Goal: Use online tool/utility: Utilize a website feature to perform a specific function

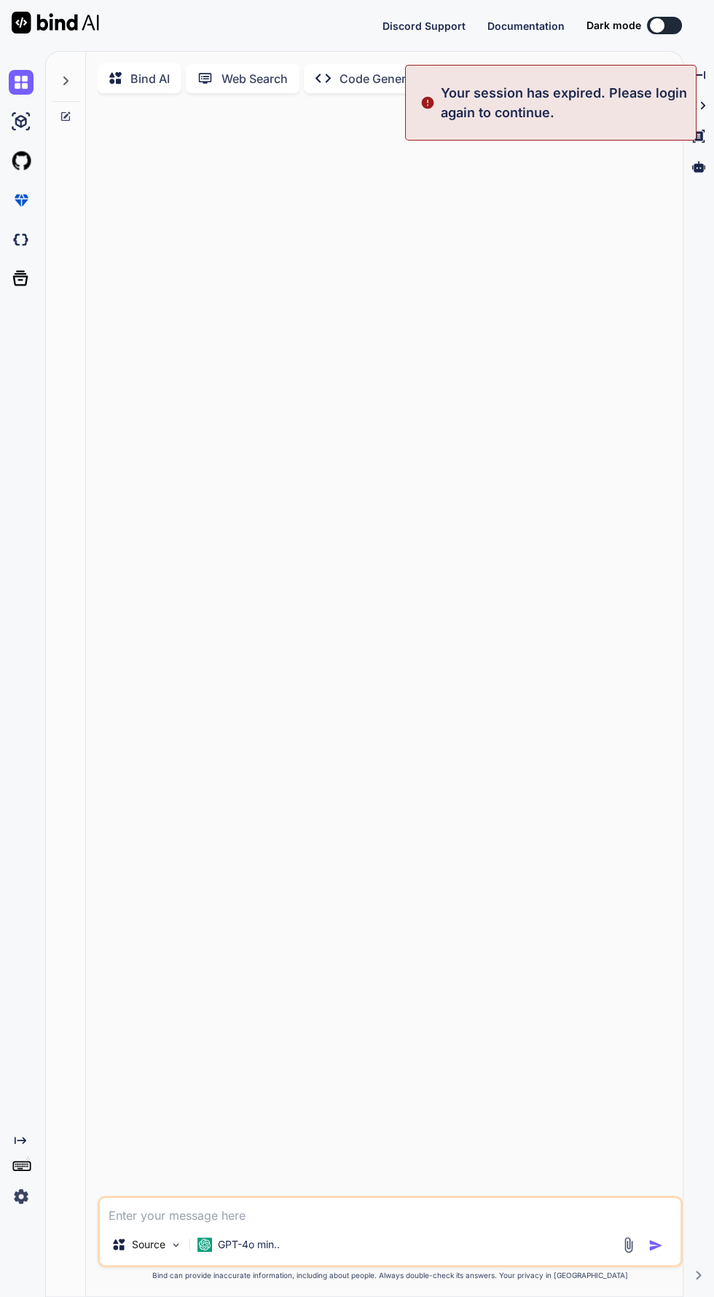
type textarea "x"
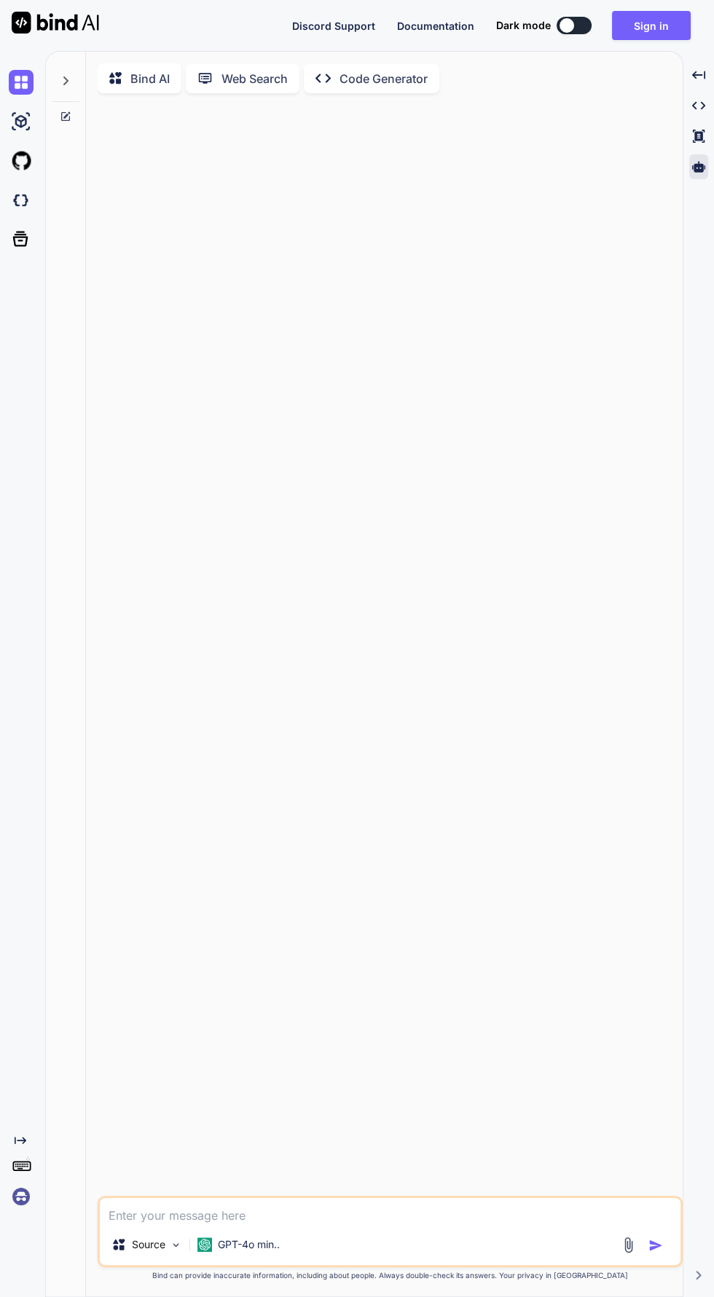
click at [698, 166] on icon at bounding box center [698, 166] width 13 height 11
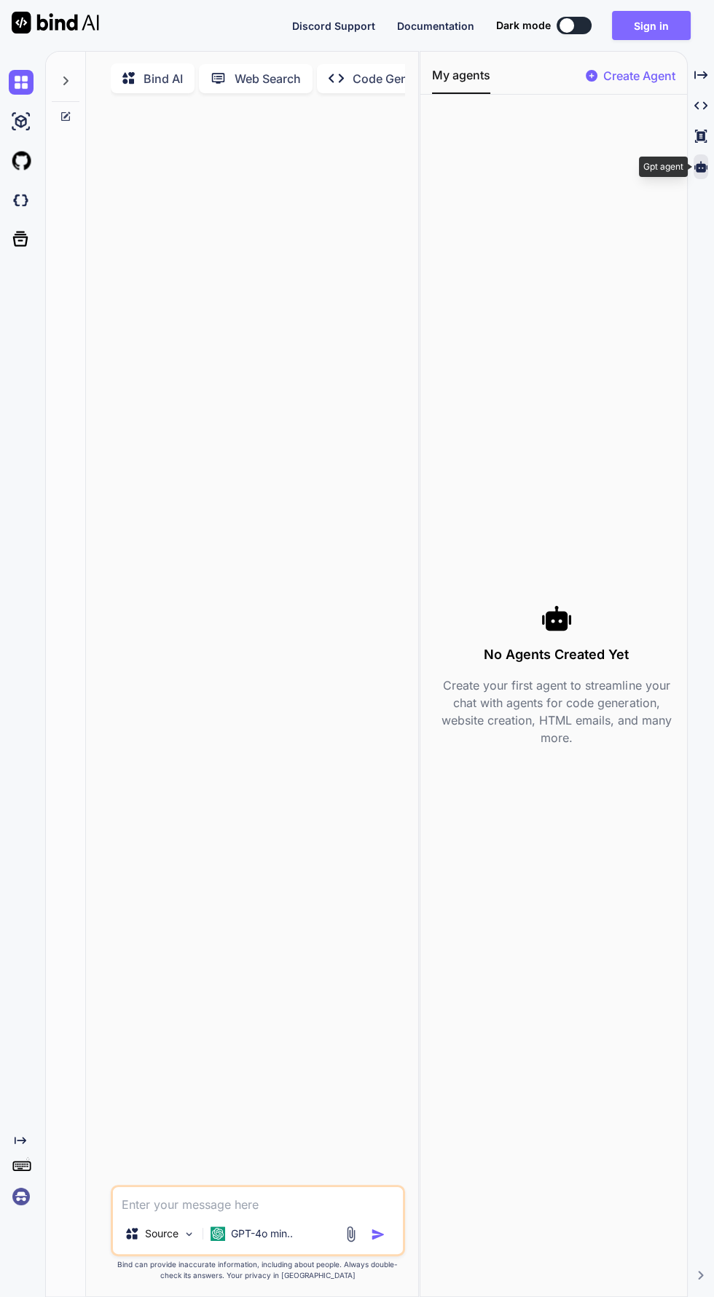
click at [669, 36] on button "Sign in" at bounding box center [651, 25] width 79 height 29
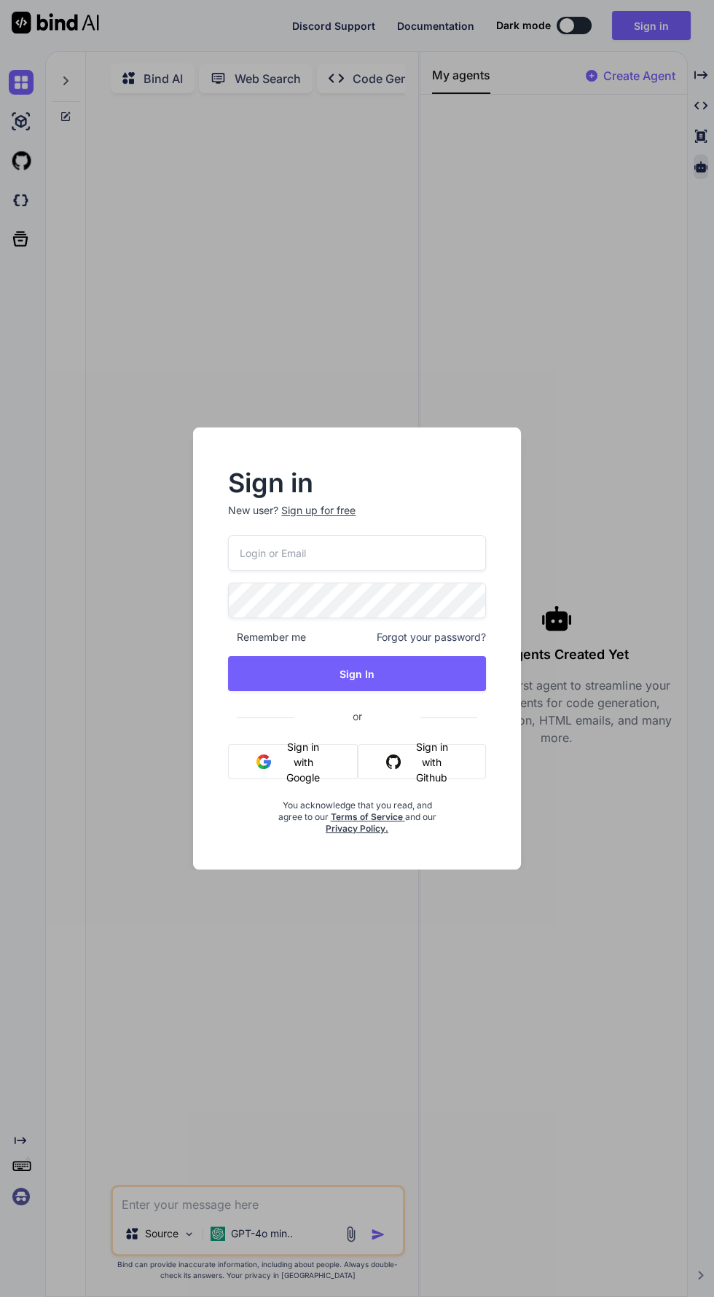
click at [287, 762] on button "Sign in with Google" at bounding box center [293, 761] width 130 height 35
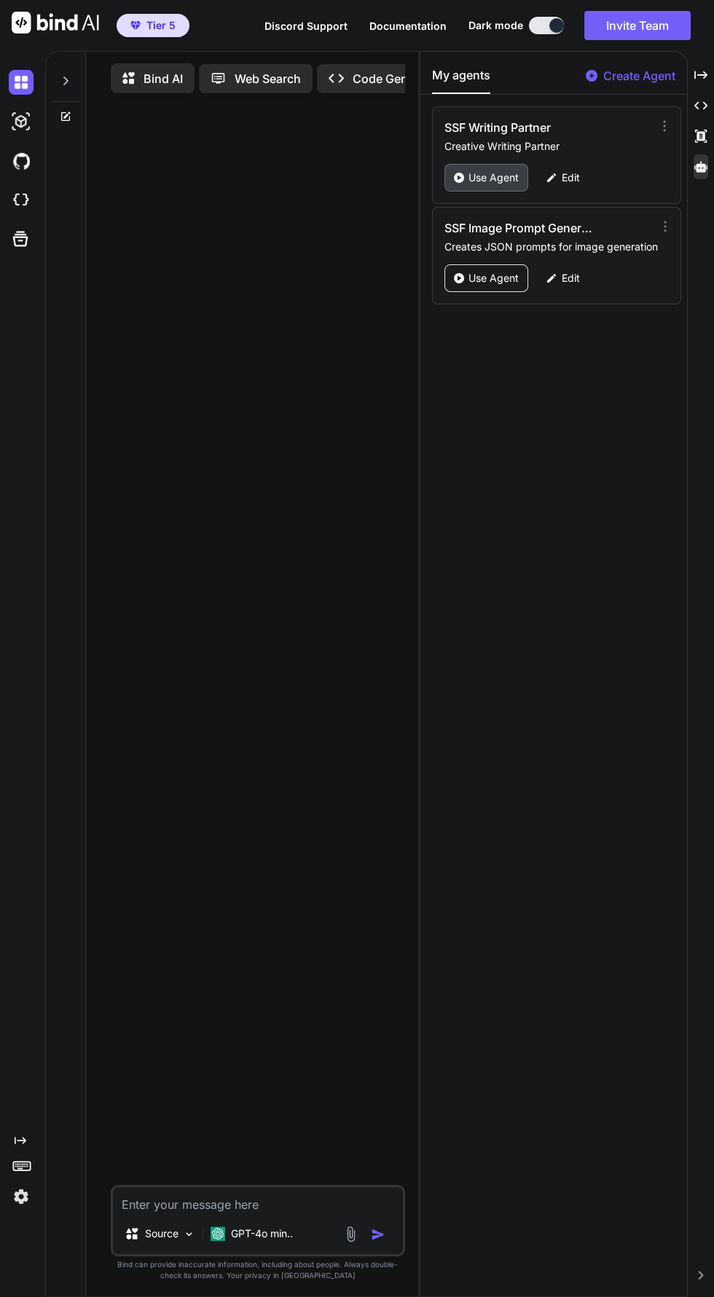
click at [492, 170] on p "Use Agent" at bounding box center [493, 177] width 50 height 15
click at [488, 180] on p "Use Agent" at bounding box center [493, 177] width 50 height 15
click at [704, 80] on icon "Created with Pixso." at bounding box center [700, 74] width 13 height 13
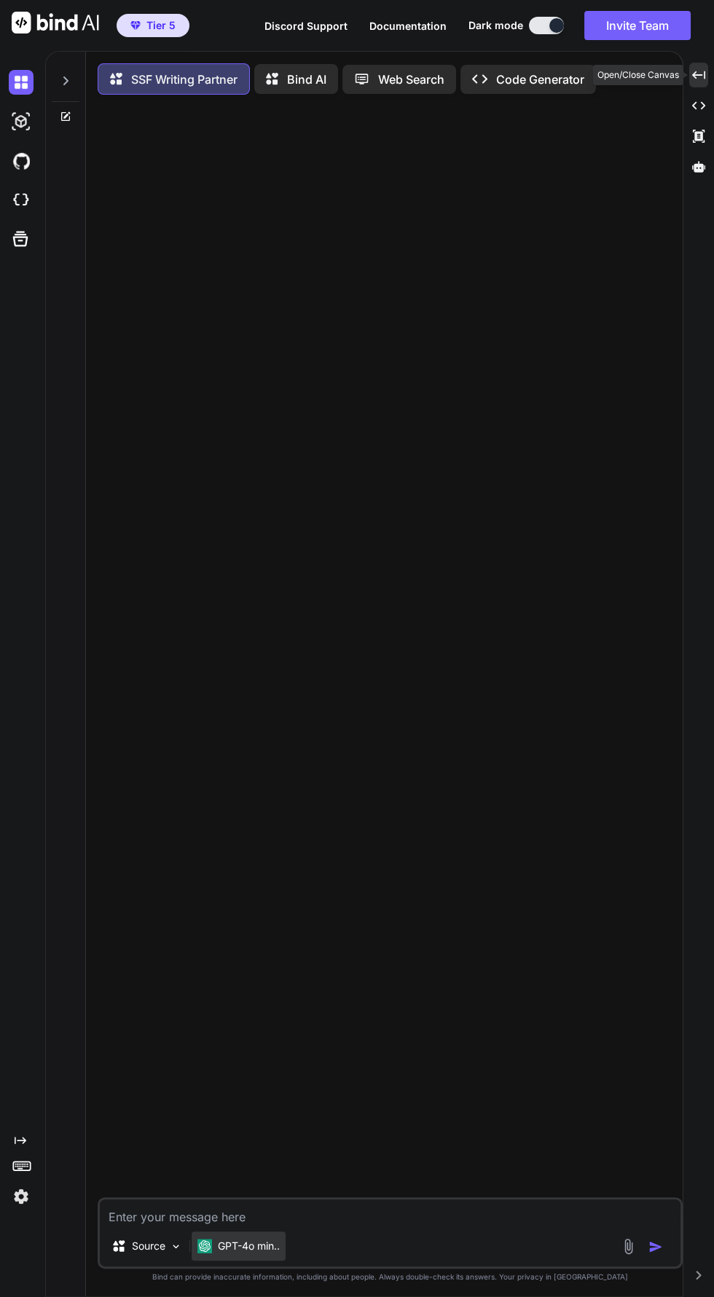
click at [222, 1254] on p "GPT-4o min.." at bounding box center [249, 1246] width 62 height 15
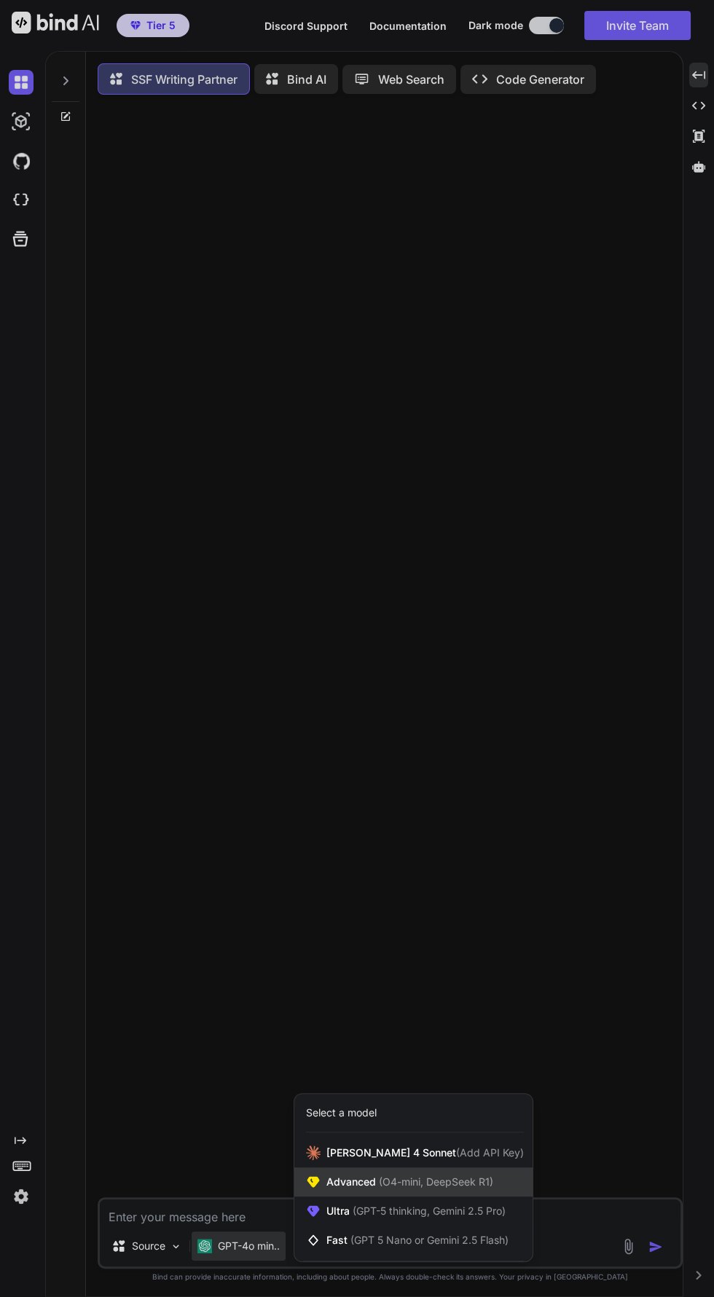
click at [313, 1188] on icon at bounding box center [313, 1182] width 12 height 11
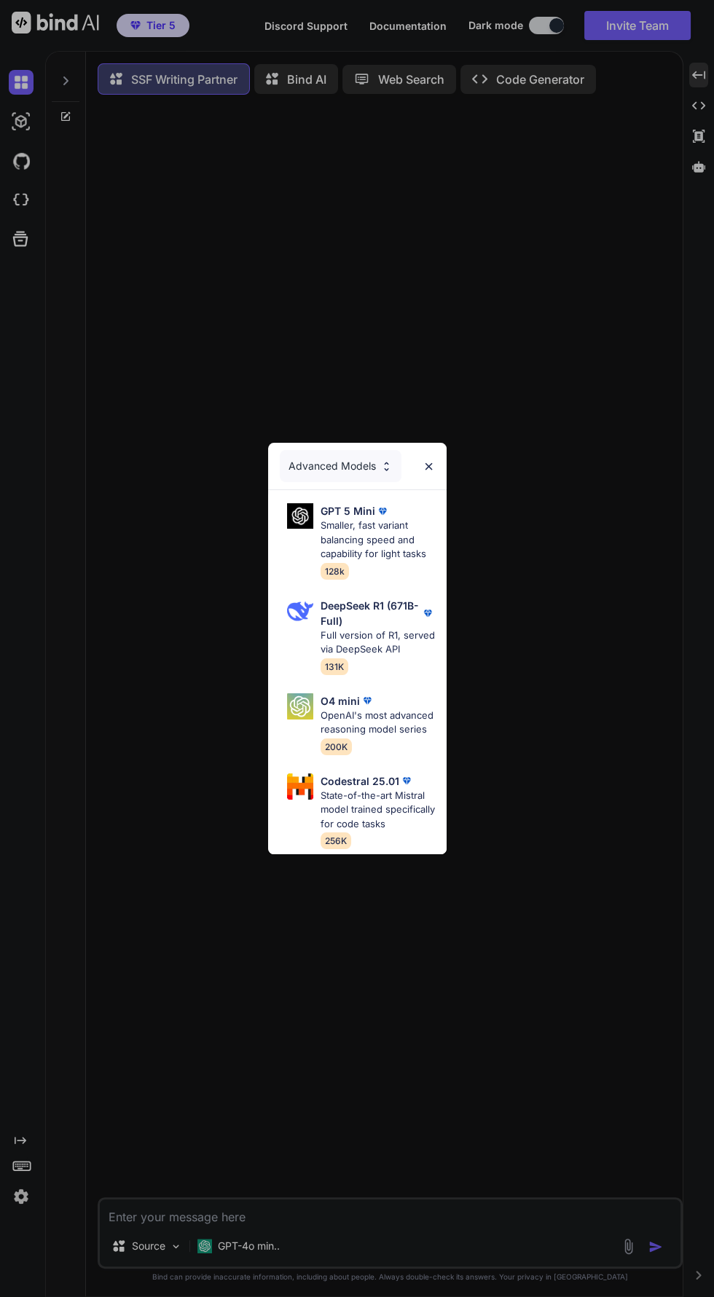
click at [223, 1280] on div "Advanced Models GPT 5 Mini Smaller, fast variant balancing speed and capability…" at bounding box center [357, 648] width 714 height 1297
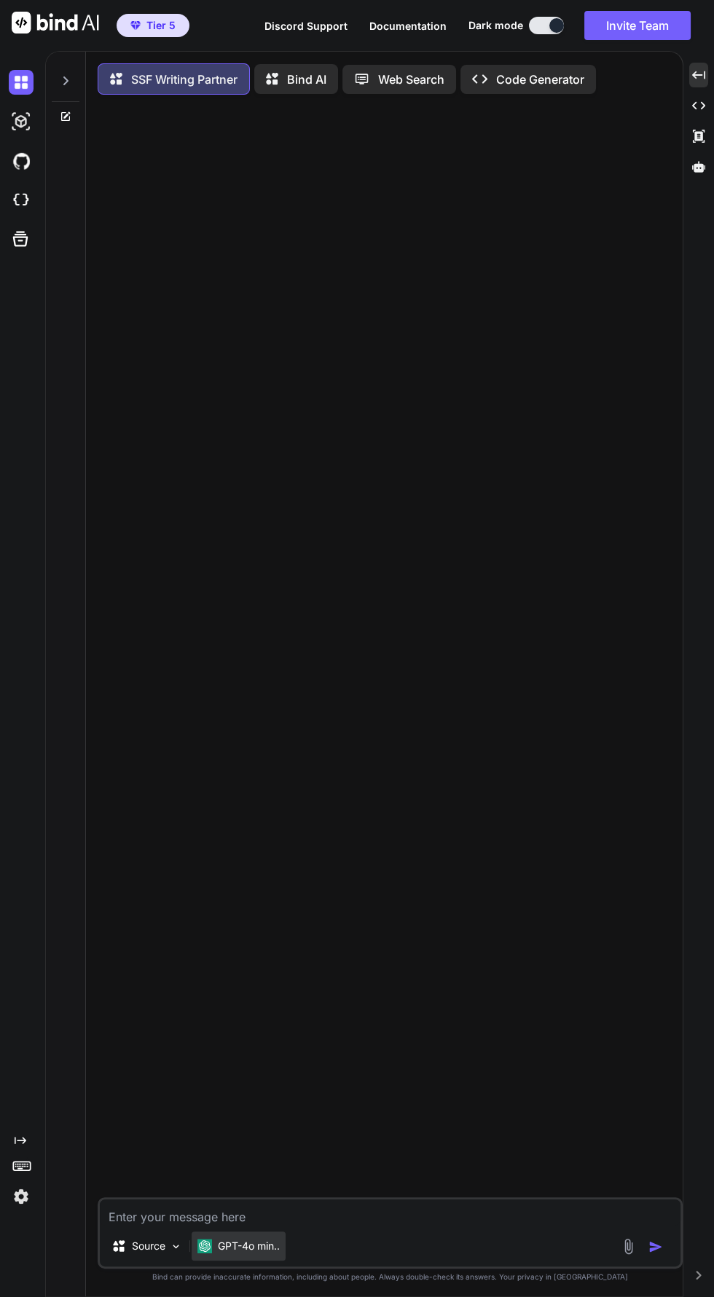
click at [227, 1254] on p "GPT-4o min.." at bounding box center [249, 1246] width 62 height 15
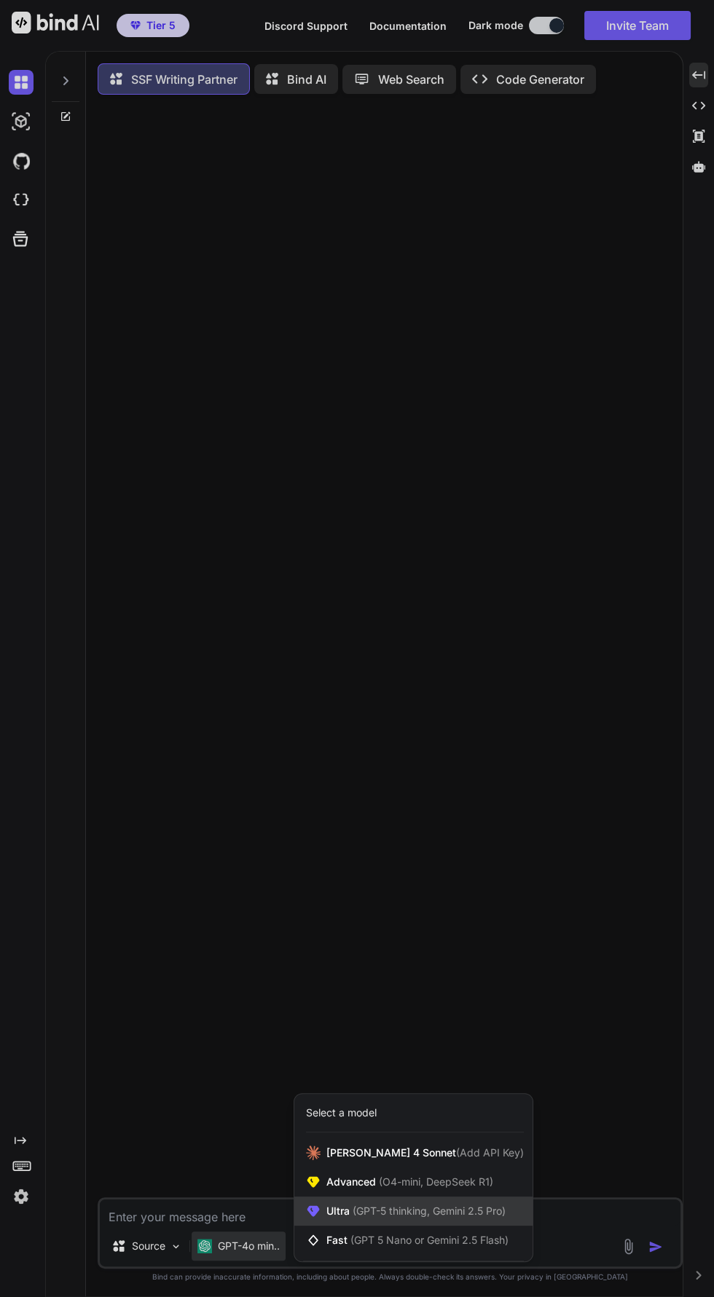
click at [313, 1217] on icon at bounding box center [313, 1211] width 12 height 11
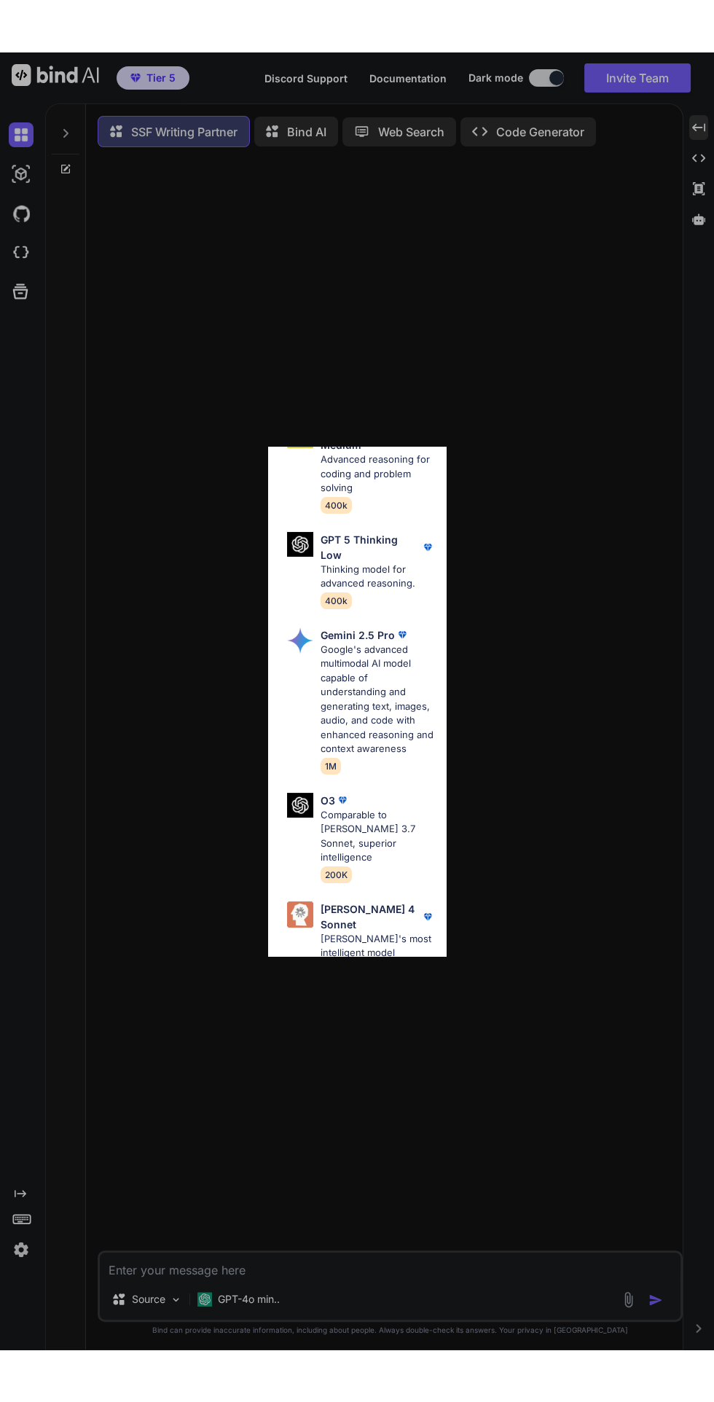
scroll to position [352, 0]
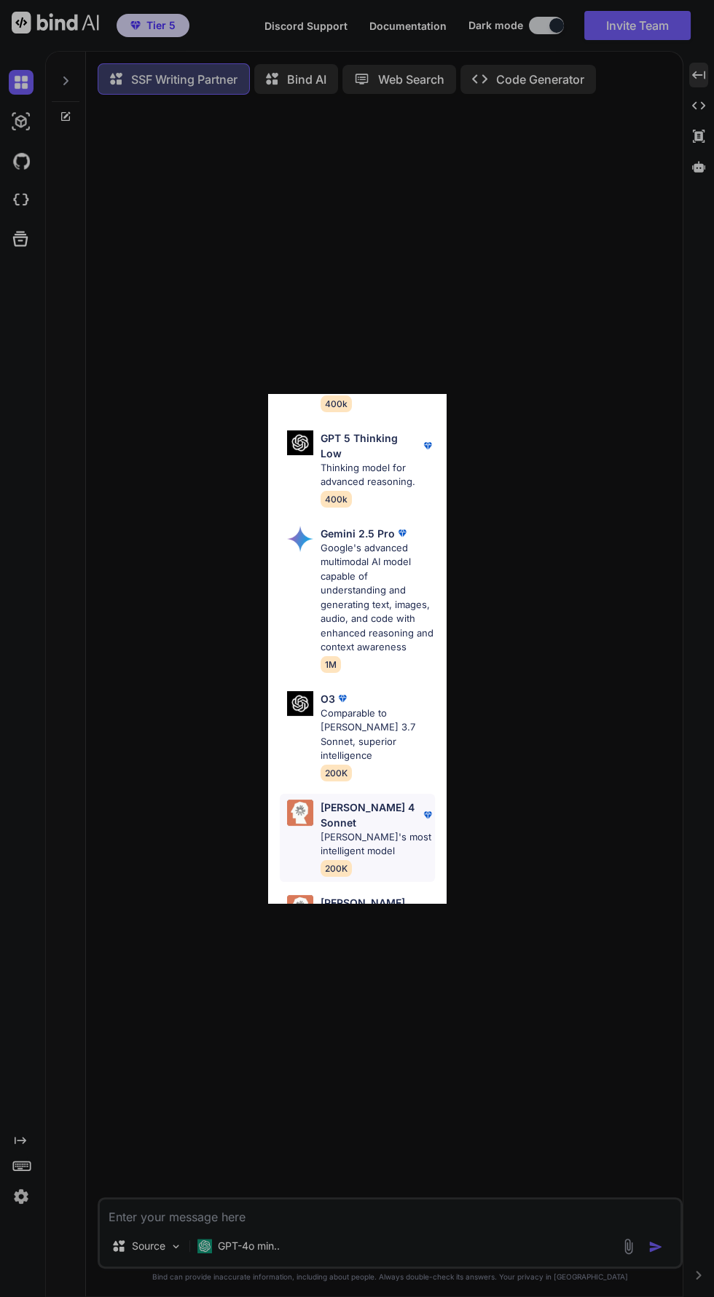
click at [321, 801] on p "[PERSON_NAME] 4 Sonnet" at bounding box center [371, 815] width 100 height 31
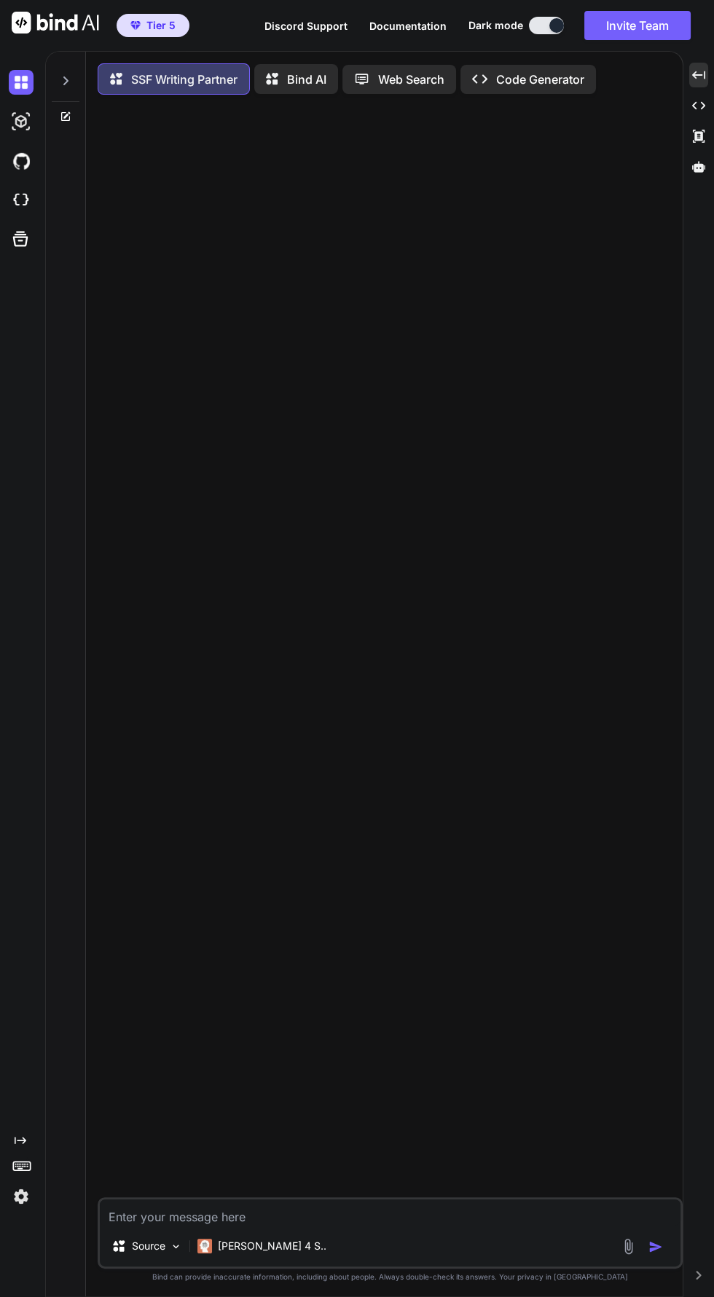
click at [151, 1226] on textarea at bounding box center [390, 1213] width 581 height 26
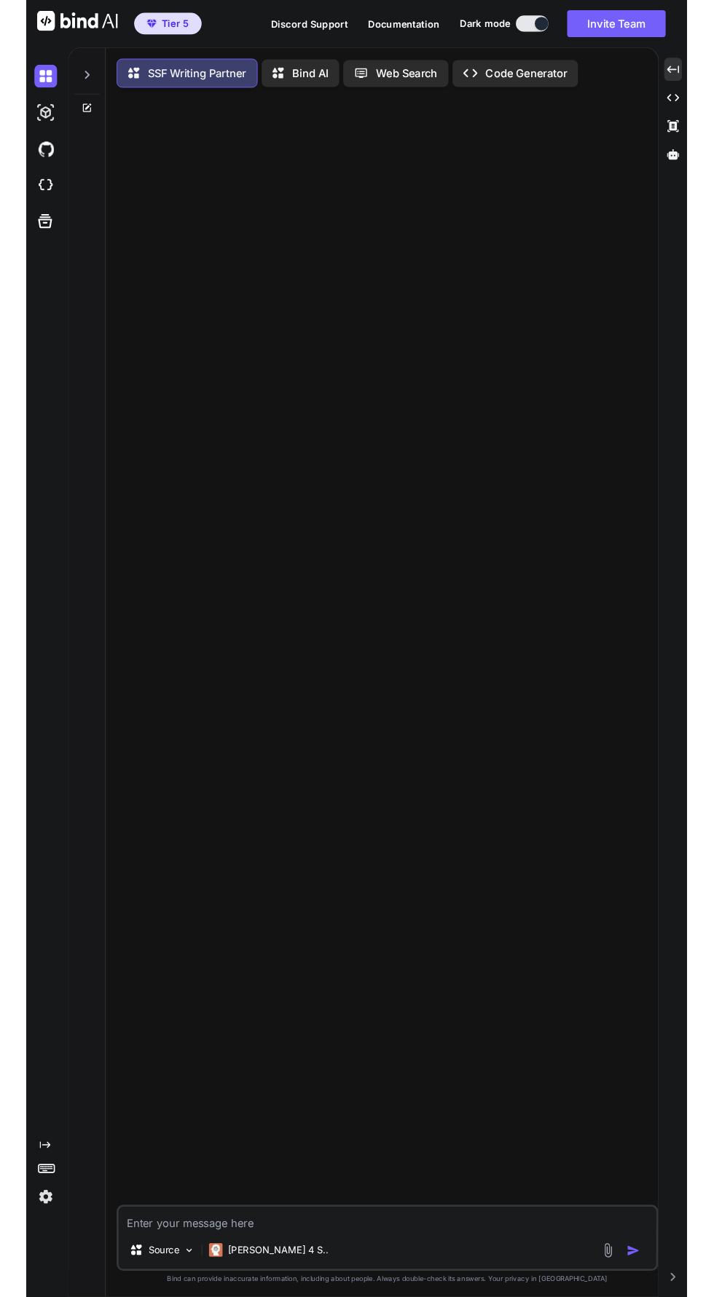
scroll to position [103, 0]
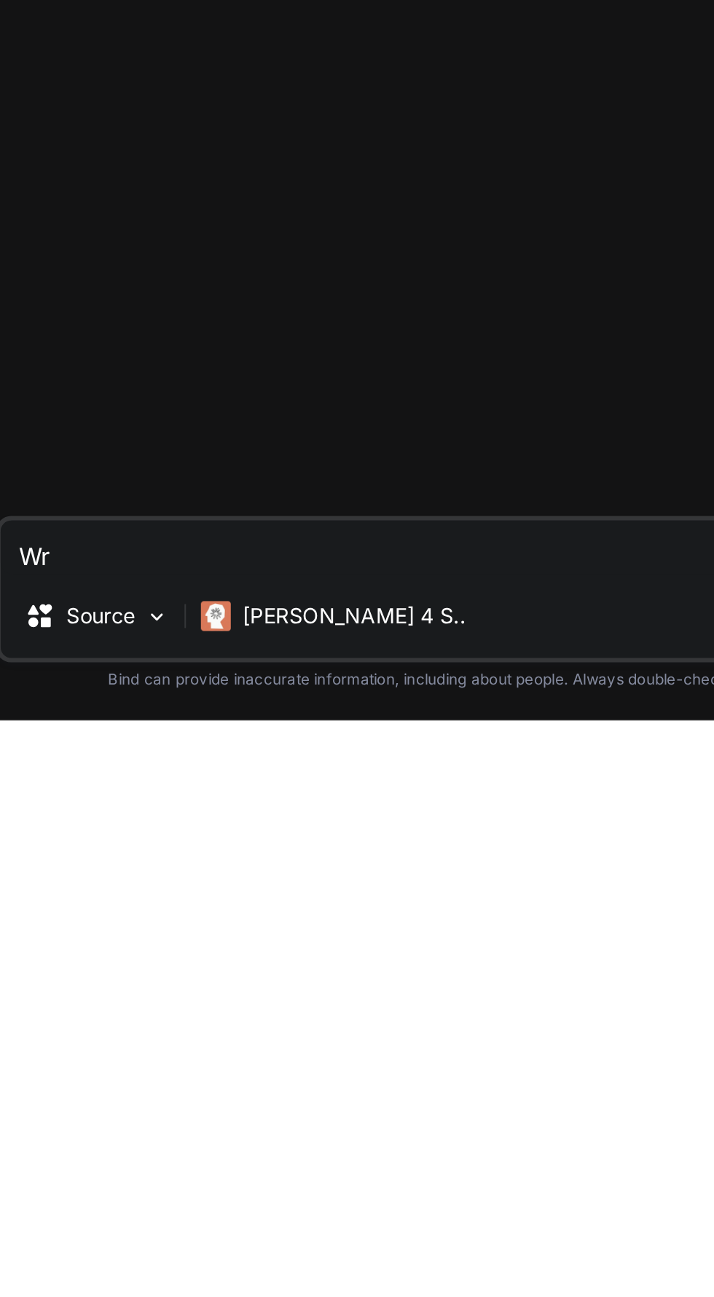
type textarea "W"
type textarea "Write"
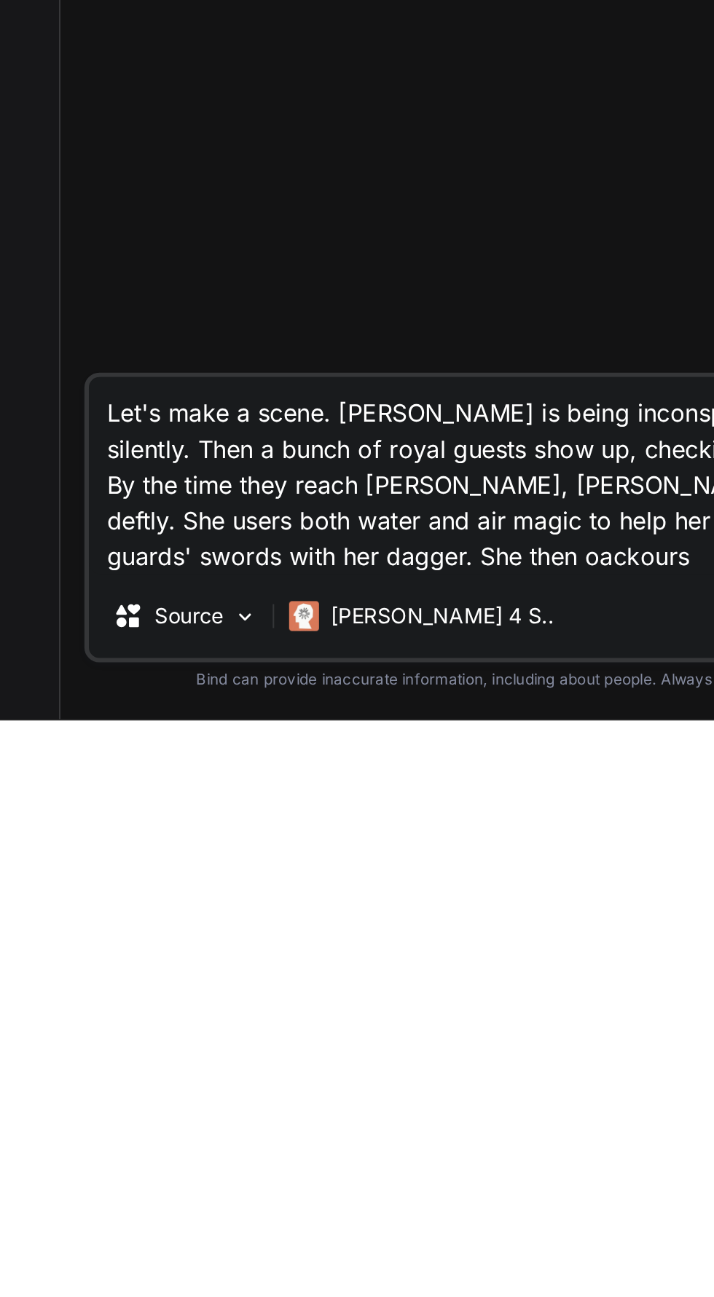
click at [113, 1216] on textarea "Let's make a scene. [PERSON_NAME] is being inconspicuous in a tavern while havi…" at bounding box center [390, 1178] width 581 height 96
click at [251, 1222] on textarea "Let's make a scene. [PERSON_NAME] is being inconspicuous in a tavern while havi…" at bounding box center [390, 1178] width 581 height 96
type textarea "Let's make a scene. [PERSON_NAME] is being inconspicuous in a tavern while havi…"
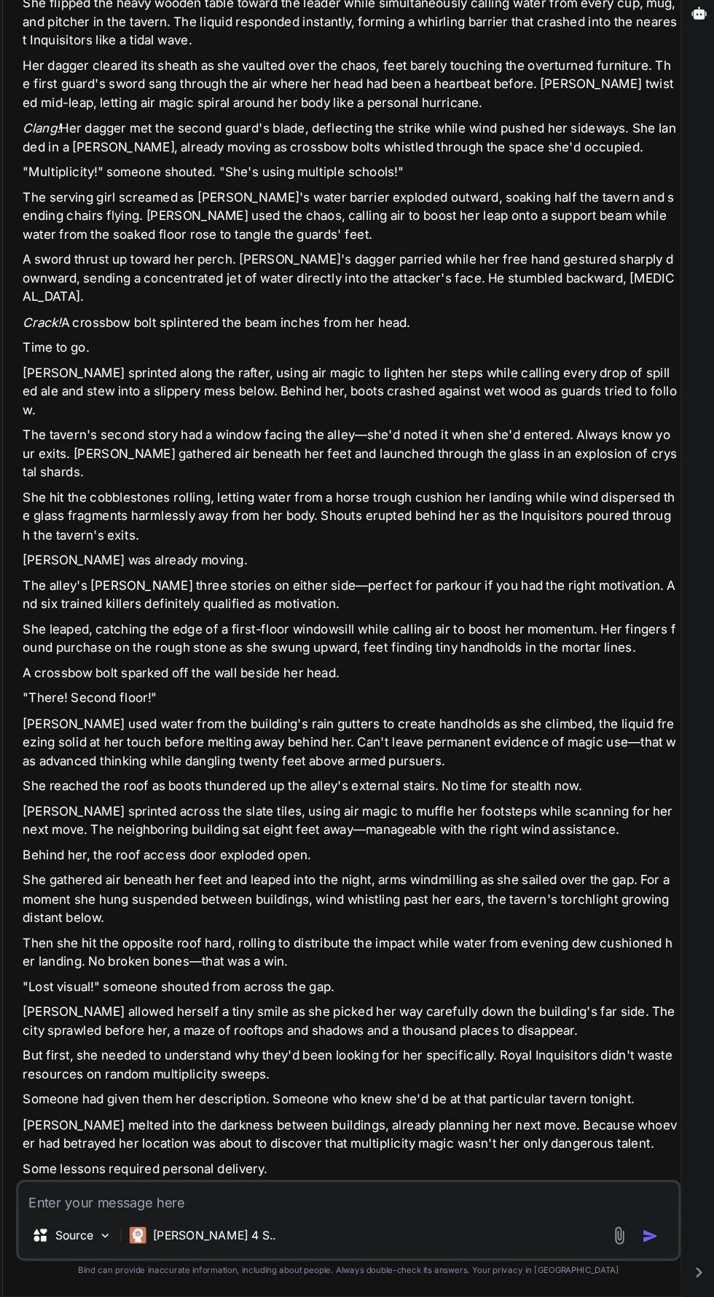
scroll to position [104, 0]
